Goal: Task Accomplishment & Management: Complete application form

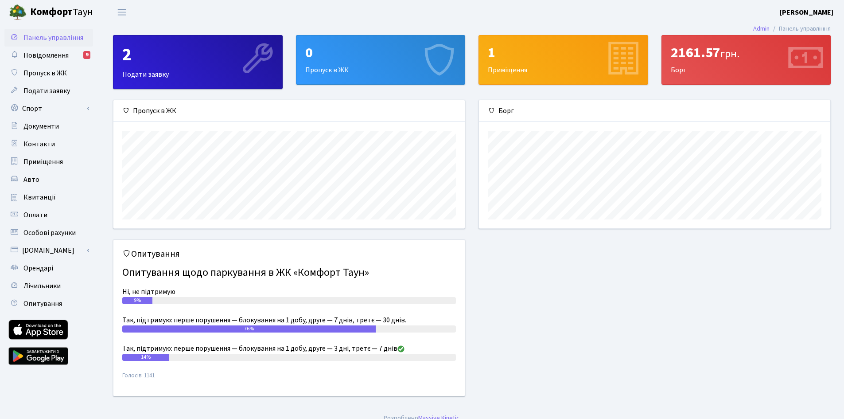
scroll to position [128, 351]
click at [434, 67] on icon at bounding box center [439, 60] width 42 height 42
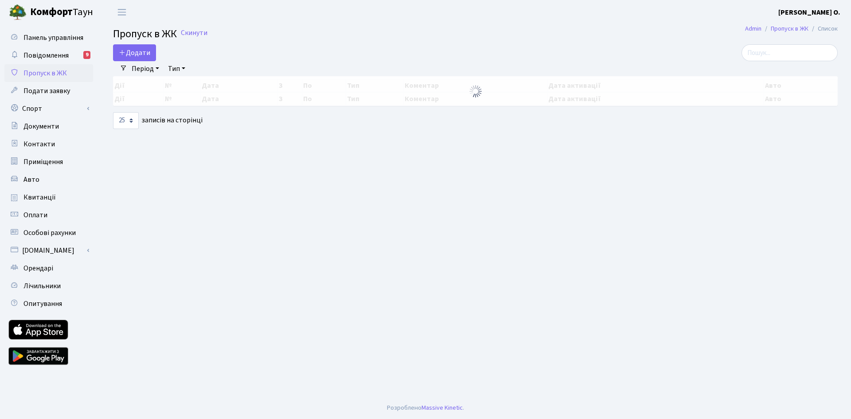
select select "25"
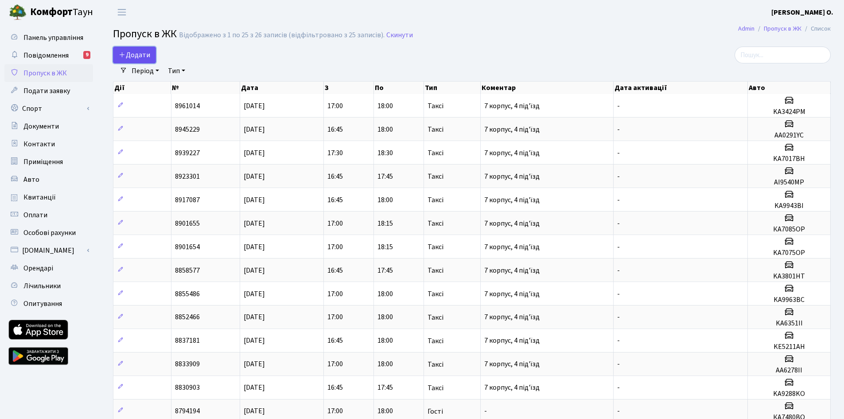
click at [149, 54] on span "Додати" at bounding box center [134, 55] width 31 height 10
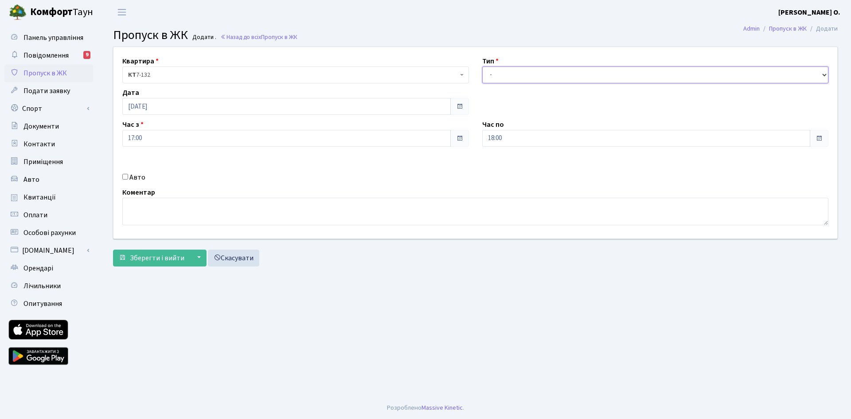
click at [530, 82] on select "- Доставка Таксі Гості Сервіс" at bounding box center [655, 74] width 346 height 17
select select "2"
click at [482, 66] on select "- Доставка Таксі Гості Сервіс" at bounding box center [655, 74] width 346 height 17
click at [133, 179] on label "Авто" at bounding box center [137, 177] width 16 height 11
click at [128, 179] on input "Авто" at bounding box center [125, 177] width 6 height 6
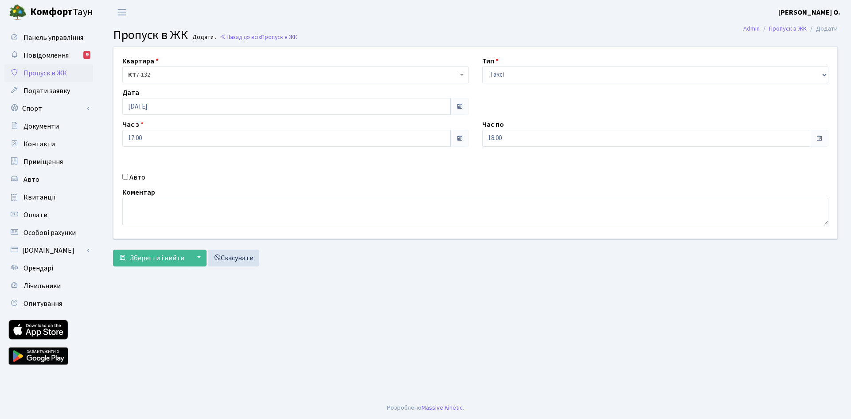
checkbox input "true"
type input "KA9388IA"
click at [161, 260] on span "Зберегти і вийти" at bounding box center [157, 258] width 54 height 10
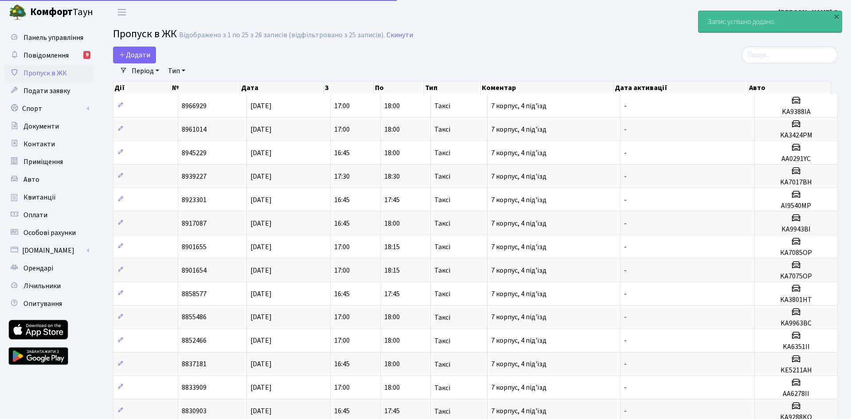
select select "25"
